Goal: Check status: Check status

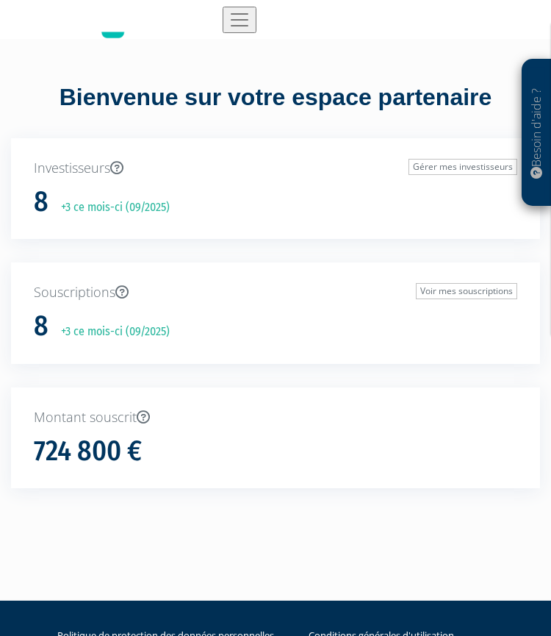
click at [245, 6] on nav "Nos fonds Souscriptions Investisseurs Documents Conseillers Commissions" at bounding box center [275, 19] width 551 height 39
click at [241, 24] on img "Toggle navigation" at bounding box center [240, 20] width 22 height 22
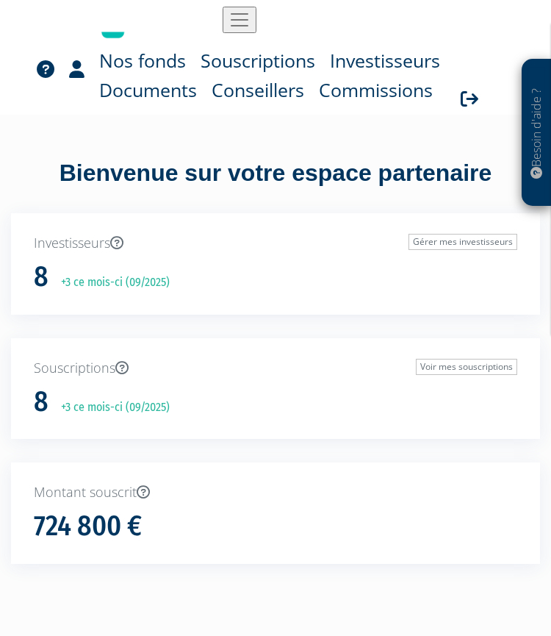
click at [247, 62] on link "Souscriptions" at bounding box center [258, 60] width 115 height 29
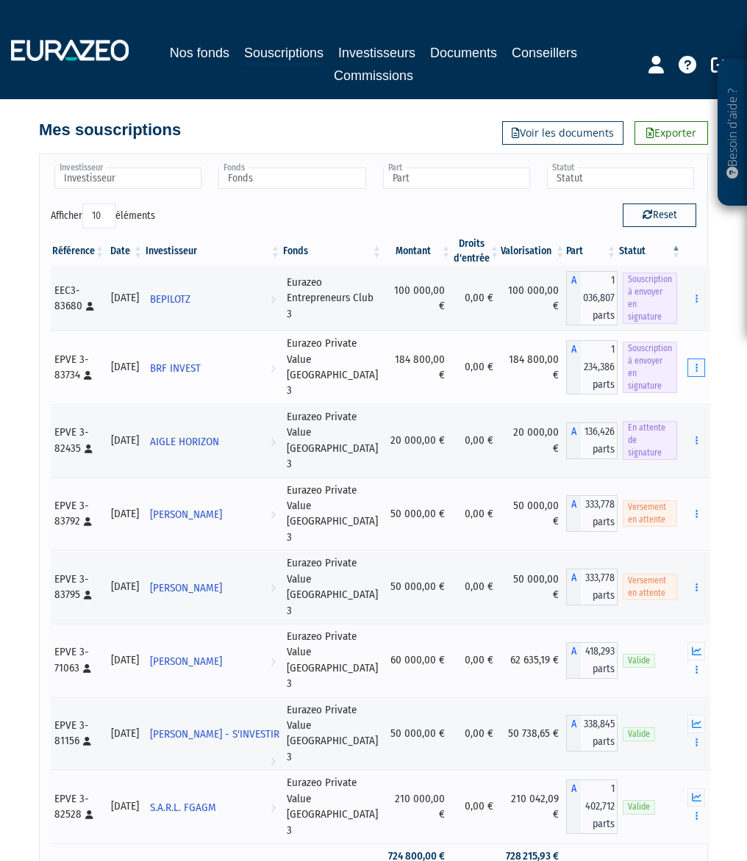
click at [702, 361] on button "button" at bounding box center [696, 368] width 18 height 18
click at [678, 391] on link "Envoyer à signer" at bounding box center [659, 394] width 84 height 24
click at [697, 295] on button "button" at bounding box center [696, 299] width 18 height 18
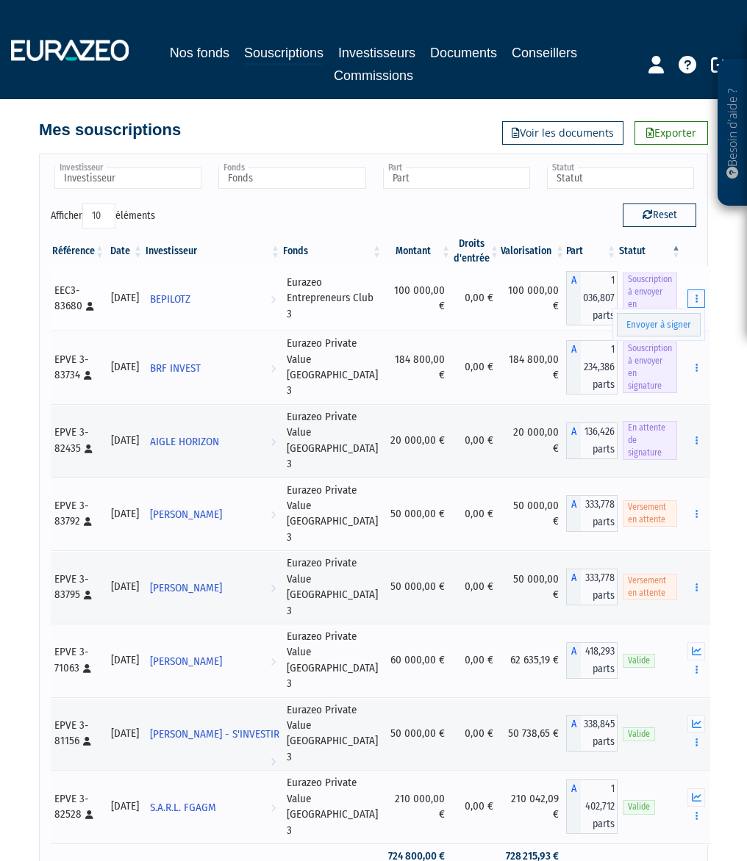
click at [697, 295] on button "button" at bounding box center [696, 299] width 18 height 18
click at [697, 302] on button "button" at bounding box center [696, 299] width 18 height 18
click at [702, 298] on button "button" at bounding box center [696, 299] width 18 height 18
click at [697, 298] on button "button" at bounding box center [696, 299] width 18 height 18
click at [698, 363] on icon "button" at bounding box center [696, 368] width 2 height 10
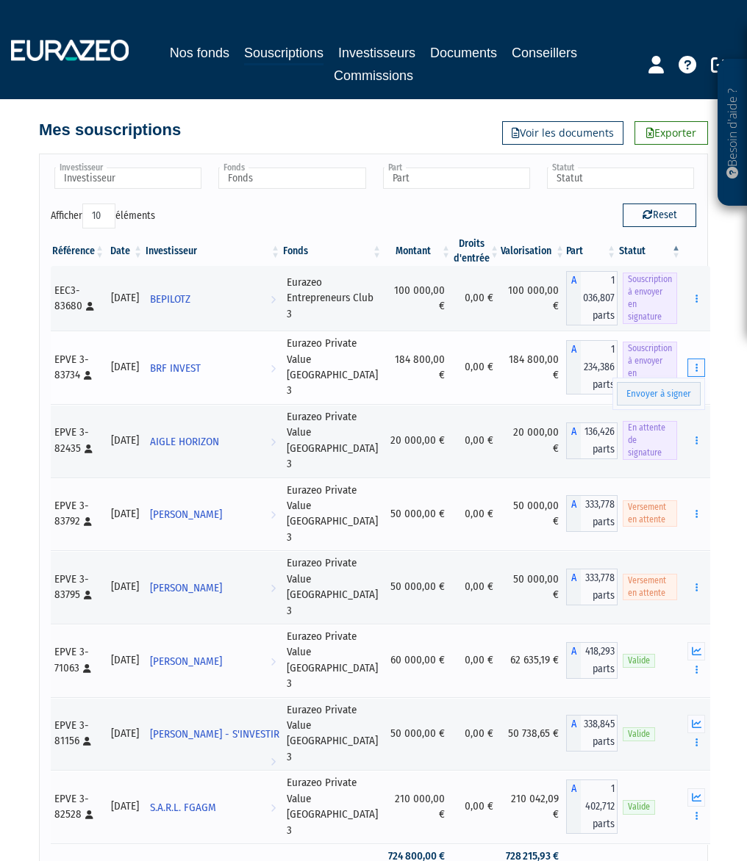
click at [698, 363] on icon "button" at bounding box center [696, 368] width 2 height 10
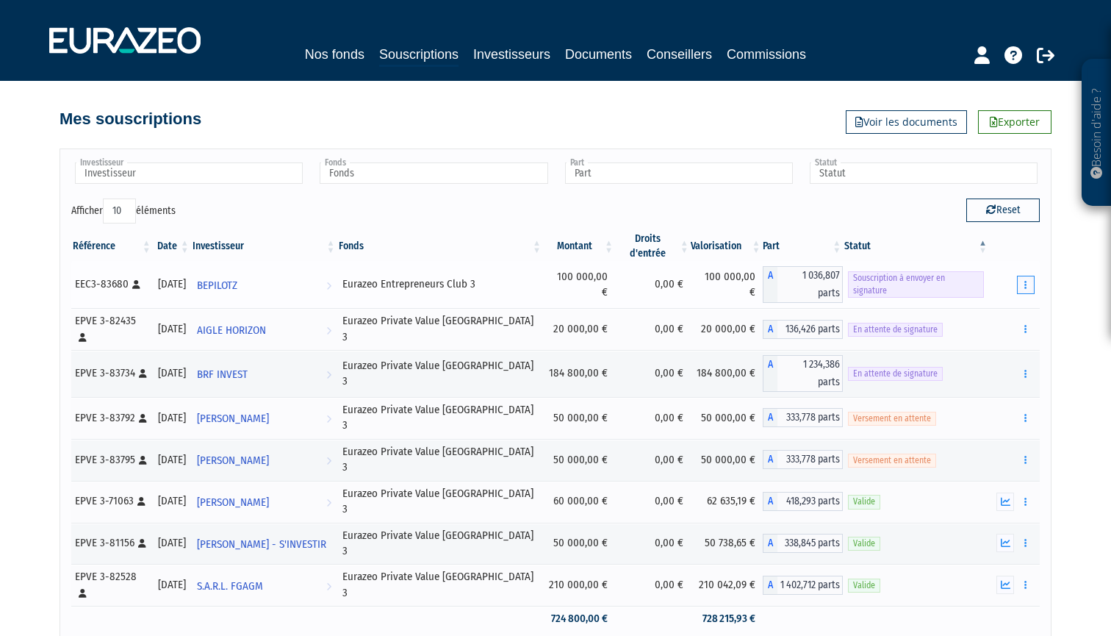
click at [746, 280] on icon "button" at bounding box center [1026, 285] width 2 height 10
click at [746, 301] on link "Envoyer à signer" at bounding box center [989, 311] width 84 height 24
click at [746, 280] on icon "button" at bounding box center [1026, 285] width 2 height 10
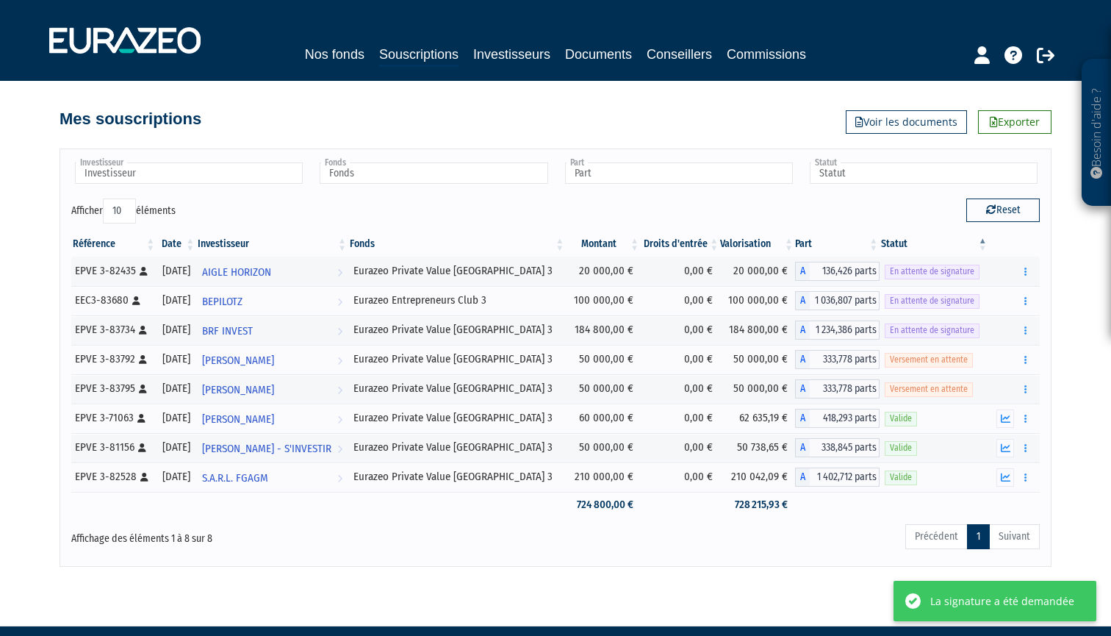
click at [1091, 282] on div "Besoin d'aide ? × J'ai besoin d'aide Si vous avez une question à propos du fonc…" at bounding box center [555, 283] width 1111 height 567
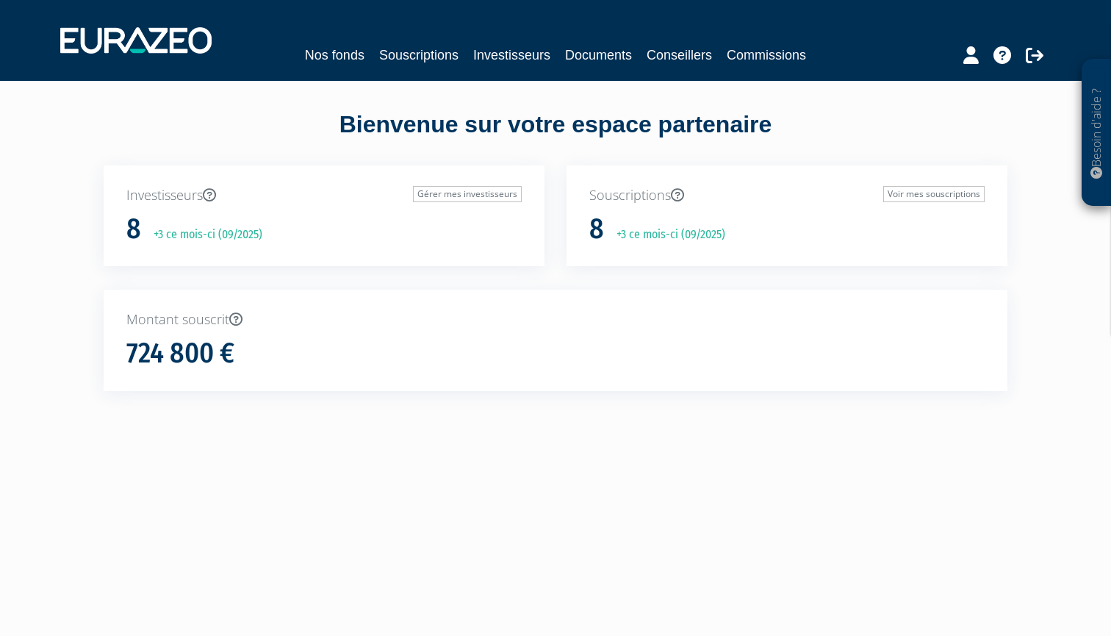
click at [423, 58] on link "Souscriptions" at bounding box center [418, 55] width 79 height 21
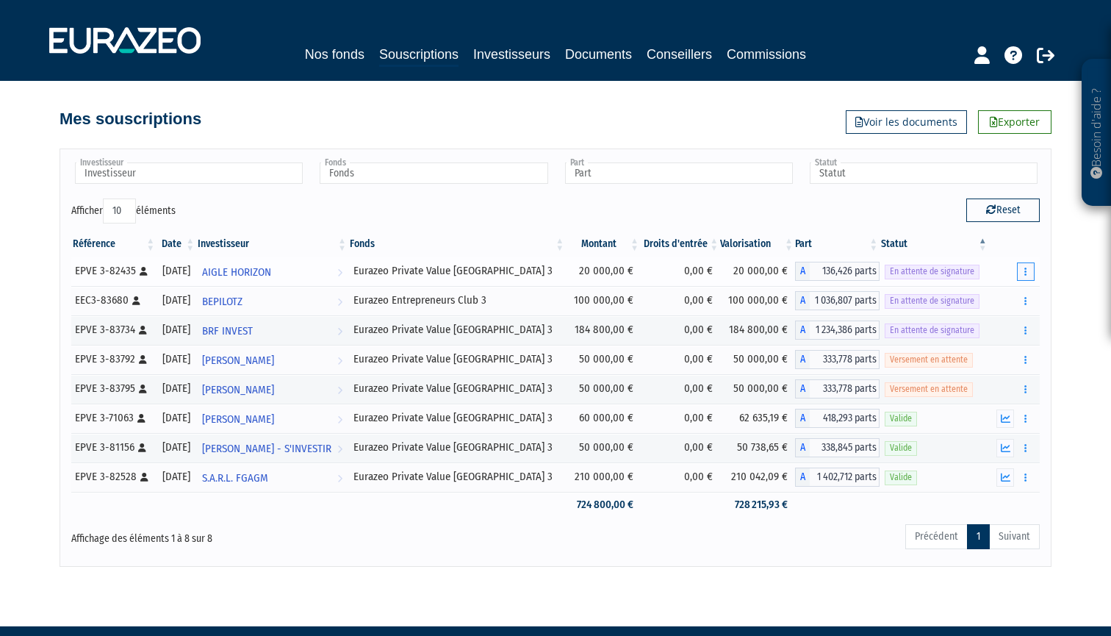
click at [1026, 271] on icon "button" at bounding box center [1026, 272] width 2 height 10
click at [947, 275] on span "En attente de signature" at bounding box center [932, 272] width 95 height 14
click at [1025, 273] on icon "button" at bounding box center [1026, 272] width 2 height 10
click at [942, 271] on span "En attente de signature" at bounding box center [932, 272] width 95 height 14
click at [812, 265] on span "136,426 parts" at bounding box center [845, 271] width 70 height 19
